Goal: Task Accomplishment & Management: Use online tool/utility

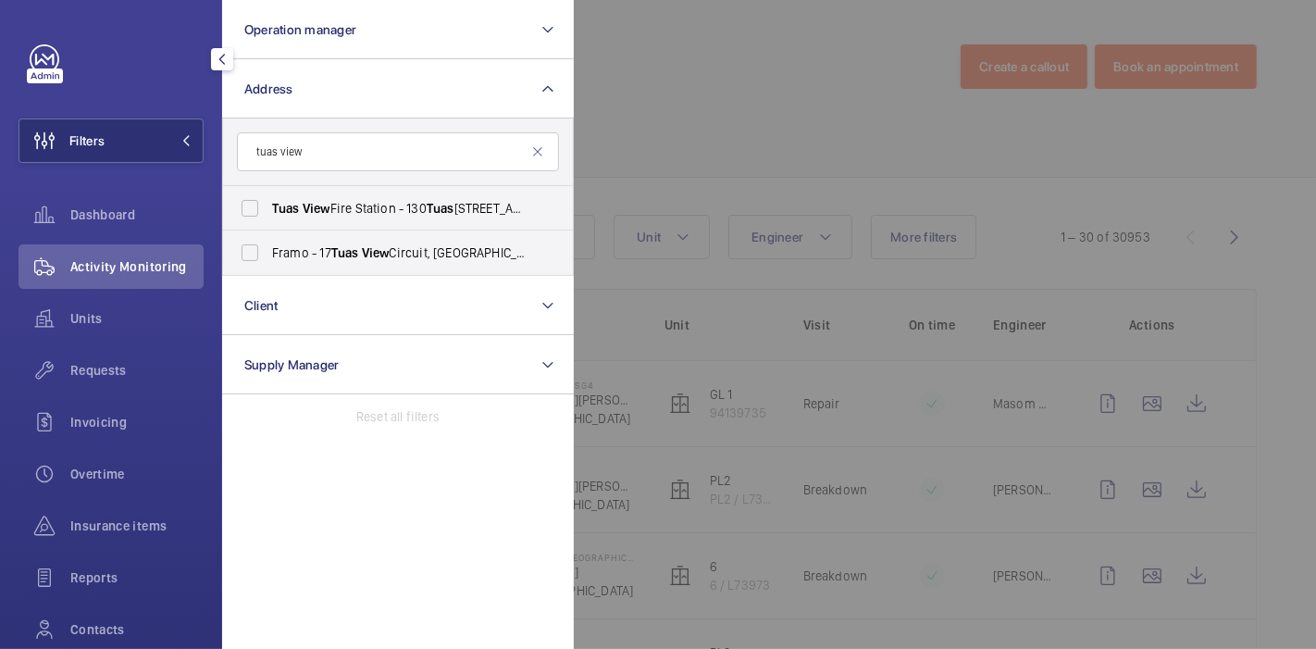
scroll to position [217, 0]
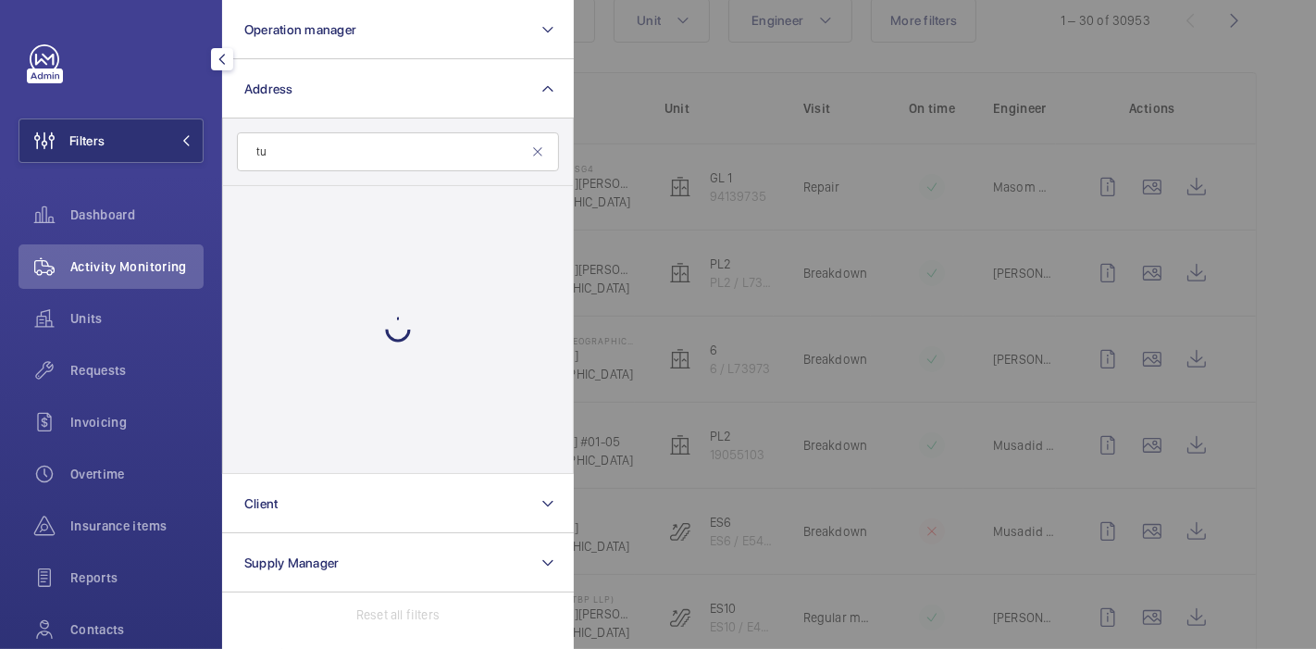
type input "t"
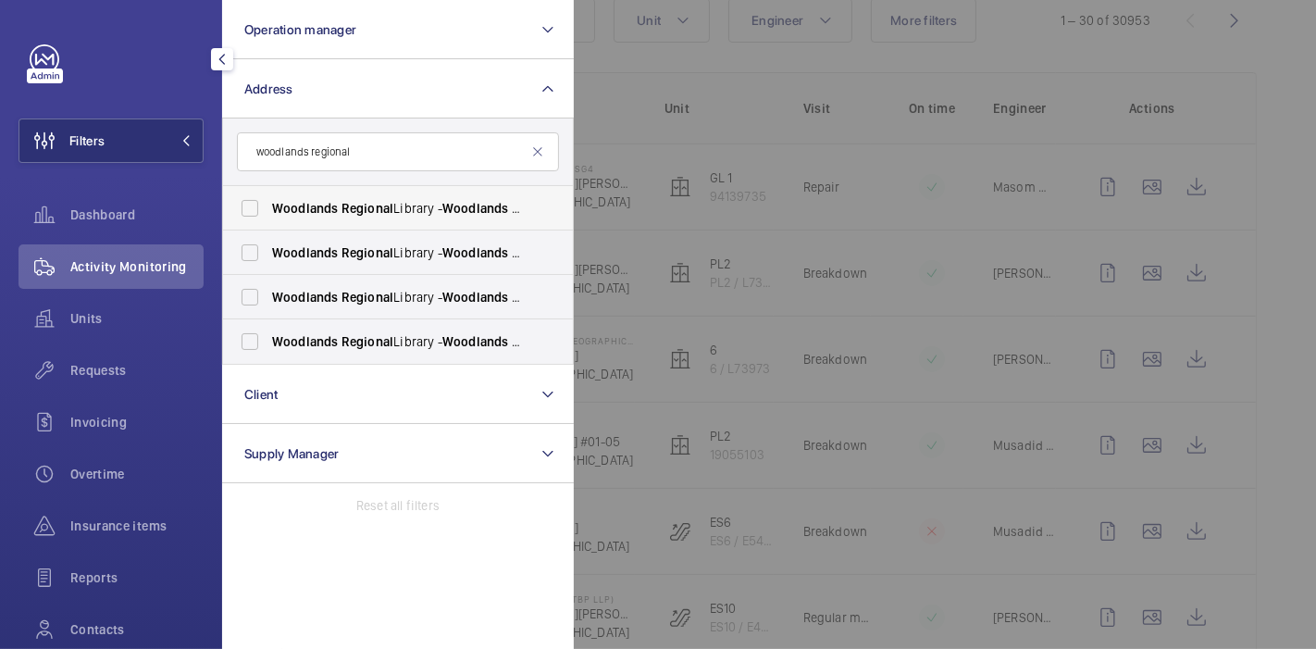
type input "woodlands regional"
click at [242, 206] on label "[GEOGRAPHIC_DATA] - [GEOGRAPHIC_DATA], [GEOGRAPHIC_DATA] 730900" at bounding box center [384, 208] width 322 height 44
click at [242, 206] on input "[GEOGRAPHIC_DATA] - [GEOGRAPHIC_DATA], [GEOGRAPHIC_DATA] 730900" at bounding box center [249, 208] width 37 height 37
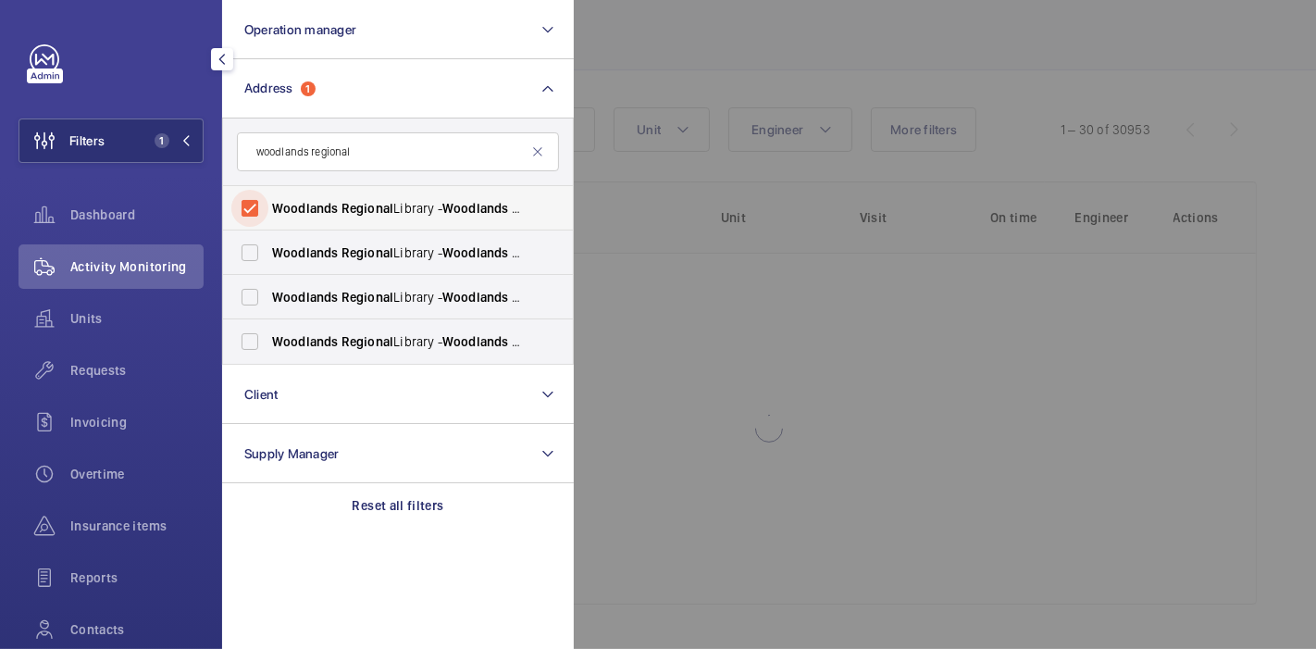
scroll to position [106, 0]
click at [242, 206] on label "[GEOGRAPHIC_DATA] - [GEOGRAPHIC_DATA], [GEOGRAPHIC_DATA] 730900" at bounding box center [384, 208] width 322 height 44
click at [242, 206] on input "[GEOGRAPHIC_DATA] - [GEOGRAPHIC_DATA], [GEOGRAPHIC_DATA] 730900" at bounding box center [249, 208] width 37 height 37
checkbox input "false"
click at [249, 249] on label "[GEOGRAPHIC_DATA] - [GEOGRAPHIC_DATA], [GEOGRAPHIC_DATA] 730900" at bounding box center [384, 252] width 322 height 44
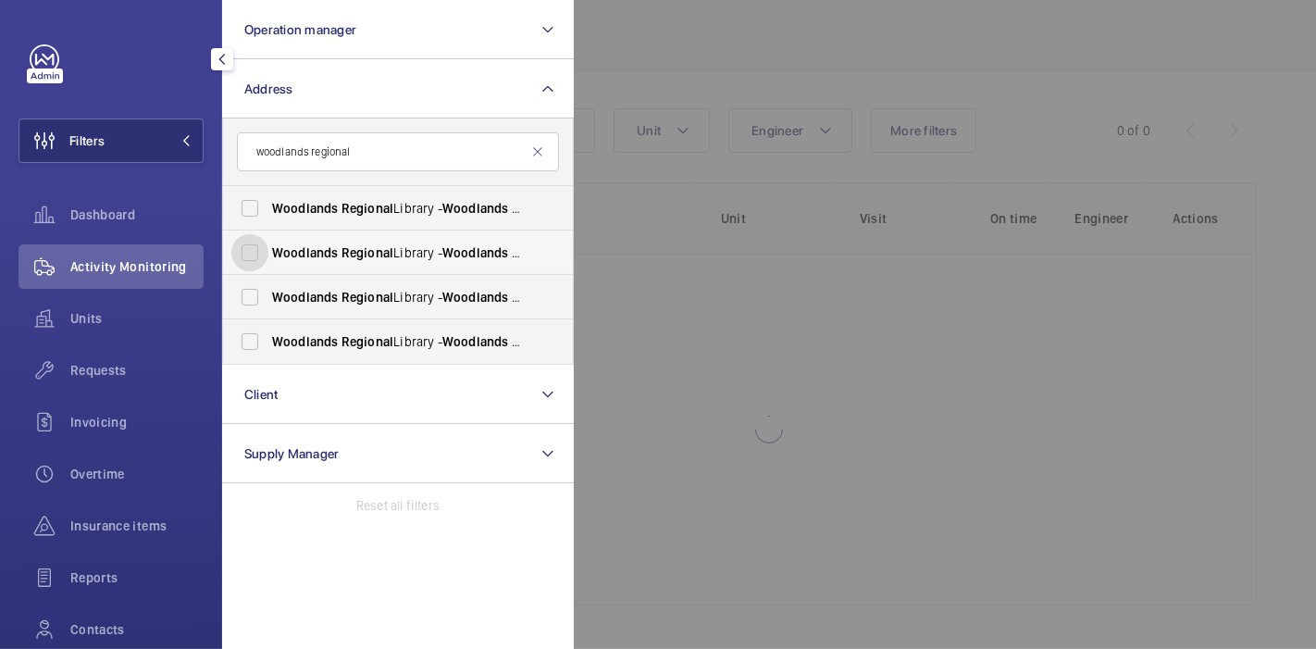
click at [249, 249] on input "[GEOGRAPHIC_DATA] - [GEOGRAPHIC_DATA], [GEOGRAPHIC_DATA] 730900" at bounding box center [249, 252] width 37 height 37
click at [249, 249] on label "[GEOGRAPHIC_DATA] - [GEOGRAPHIC_DATA], [GEOGRAPHIC_DATA] 730900" at bounding box center [384, 252] width 322 height 44
click at [249, 249] on input "[GEOGRAPHIC_DATA] - [GEOGRAPHIC_DATA], [GEOGRAPHIC_DATA] 730900" at bounding box center [249, 252] width 37 height 37
checkbox input "false"
click at [250, 291] on label "[GEOGRAPHIC_DATA] - [GEOGRAPHIC_DATA], [GEOGRAPHIC_DATA] 730900" at bounding box center [384, 297] width 322 height 44
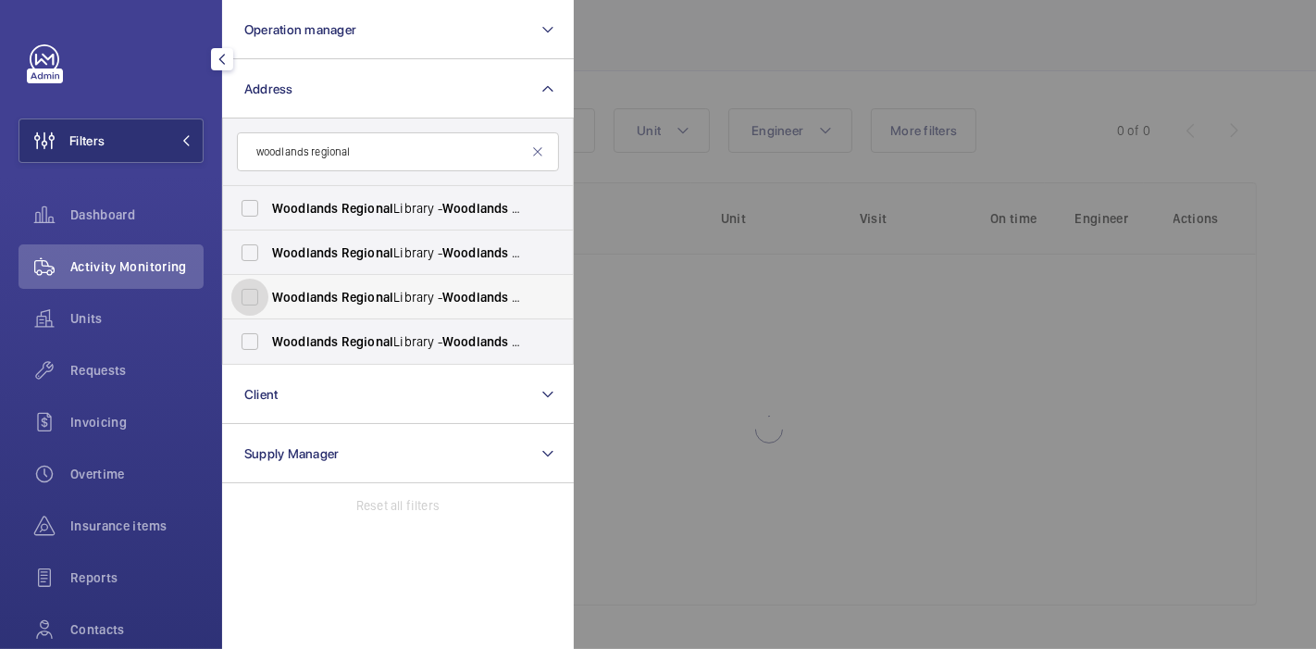
click at [250, 291] on input "[GEOGRAPHIC_DATA] - [GEOGRAPHIC_DATA], [GEOGRAPHIC_DATA] 730900" at bounding box center [249, 297] width 37 height 37
click at [250, 291] on label "[GEOGRAPHIC_DATA] - [GEOGRAPHIC_DATA], [GEOGRAPHIC_DATA] 730900" at bounding box center [384, 297] width 322 height 44
click at [250, 291] on input "[GEOGRAPHIC_DATA] - [GEOGRAPHIC_DATA], [GEOGRAPHIC_DATA] 730900" at bounding box center [249, 297] width 37 height 37
checkbox input "false"
click at [251, 331] on label "[GEOGRAPHIC_DATA] - [GEOGRAPHIC_DATA], [GEOGRAPHIC_DATA] 730900" at bounding box center [384, 341] width 322 height 44
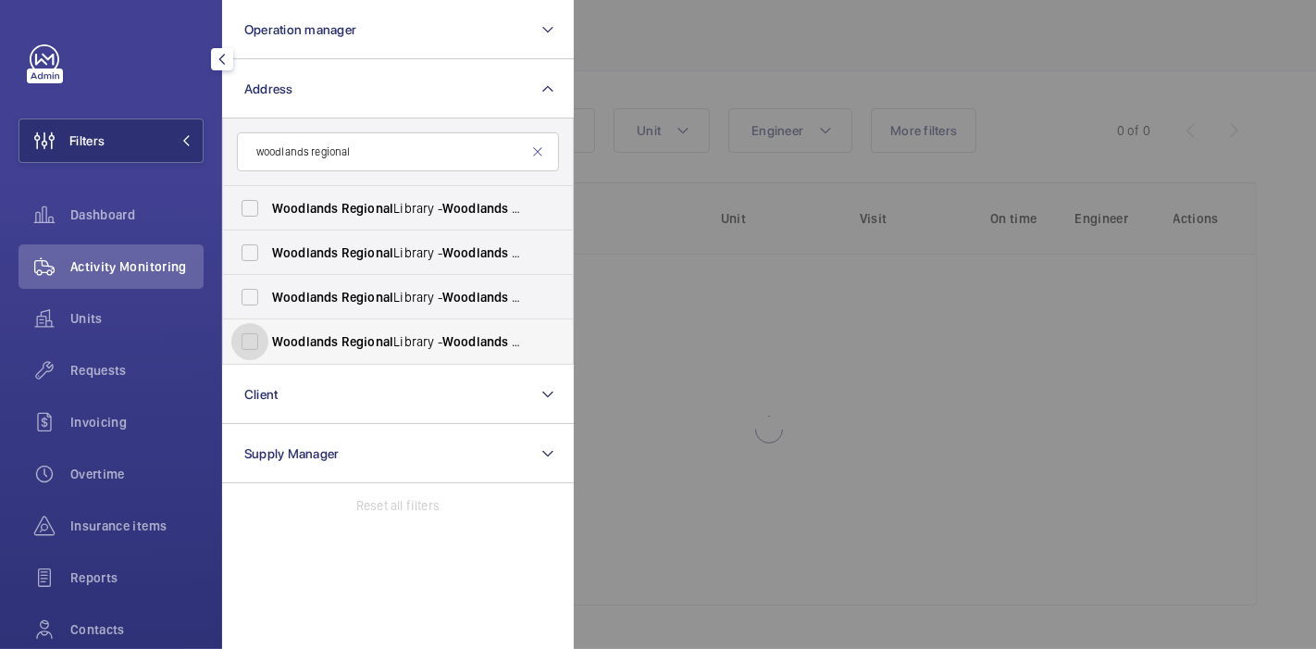
click at [251, 331] on input "[GEOGRAPHIC_DATA] - [GEOGRAPHIC_DATA], [GEOGRAPHIC_DATA] 730900" at bounding box center [249, 341] width 37 height 37
checkbox input "true"
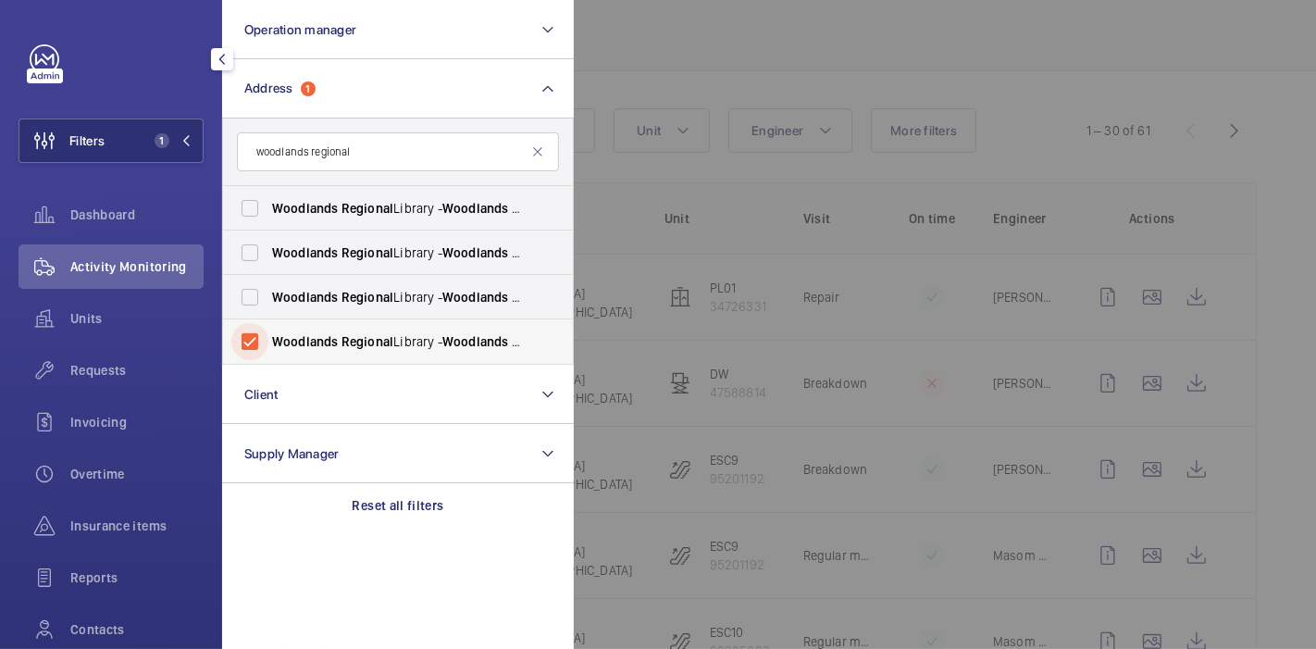
scroll to position [217, 0]
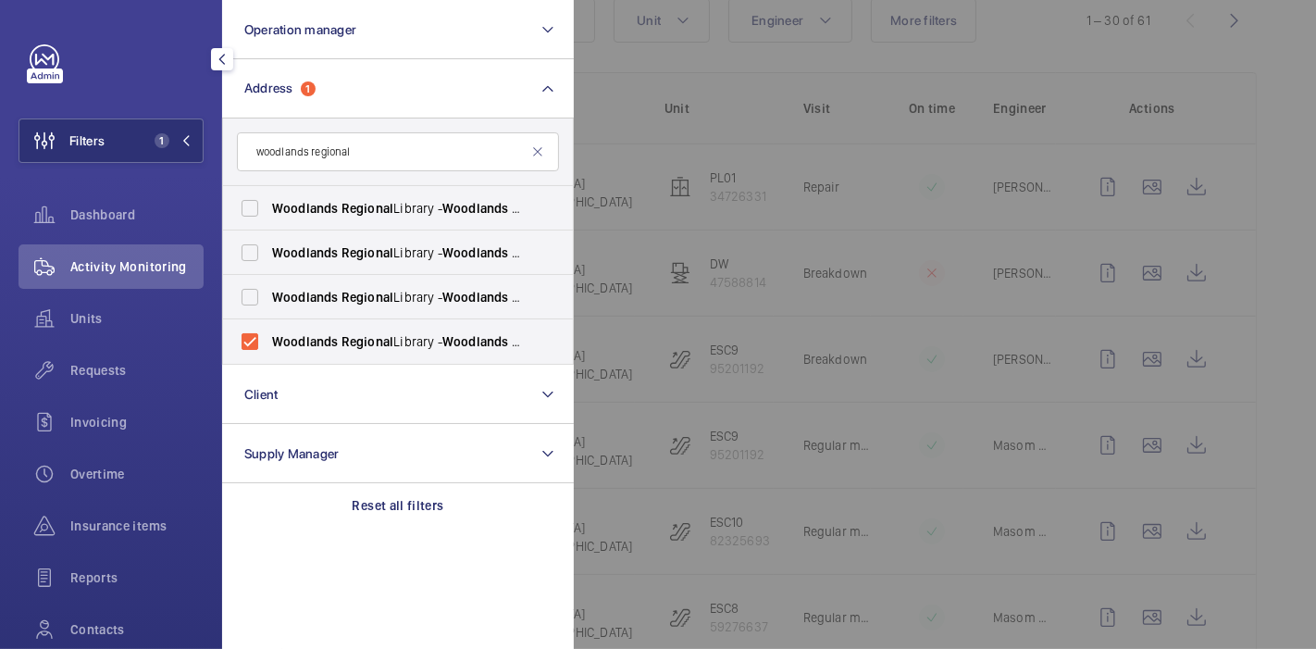
click at [618, 98] on div at bounding box center [1232, 324] width 1316 height 649
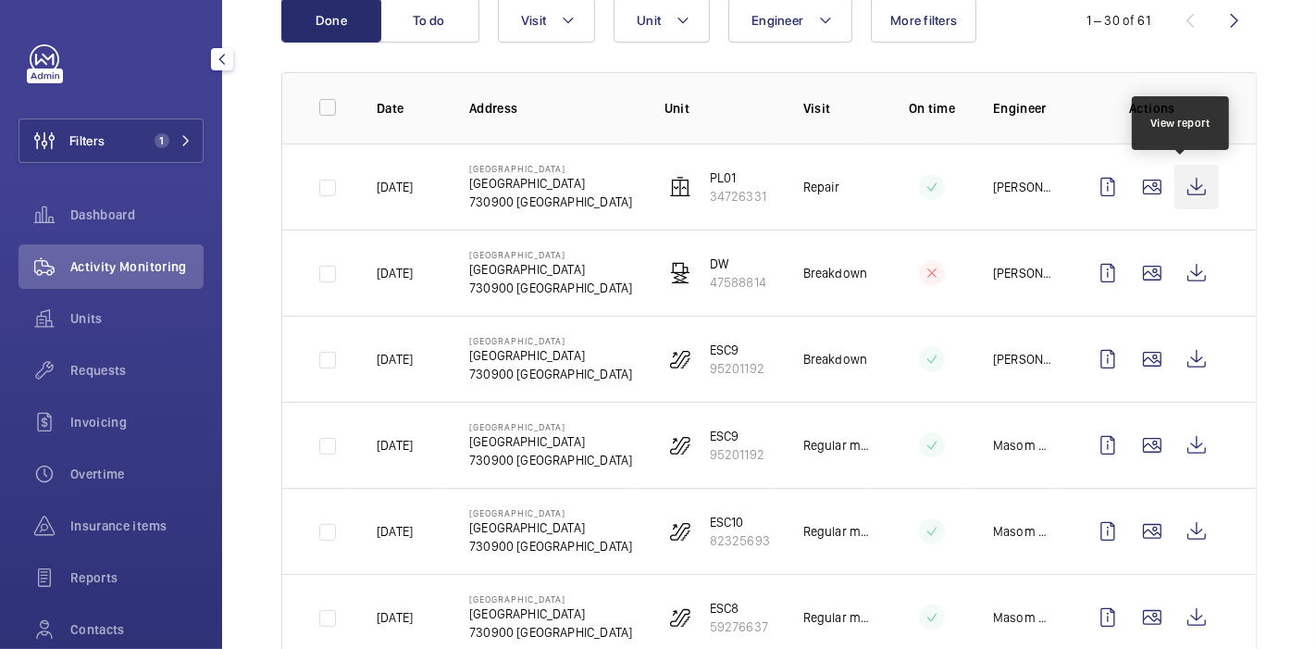
click at [1184, 173] on wm-front-icon-button at bounding box center [1196, 187] width 44 height 44
